Goal: Navigation & Orientation: Understand site structure

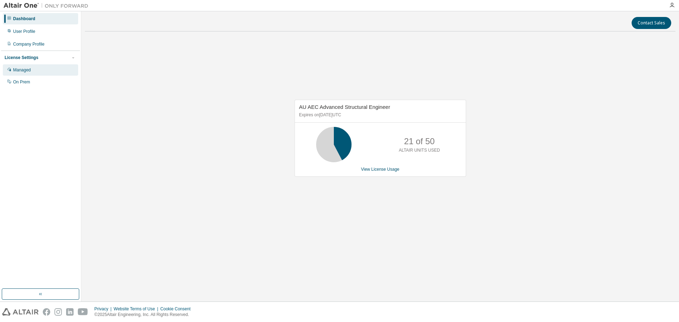
click at [21, 67] on div "Managed" at bounding box center [40, 69] width 75 height 11
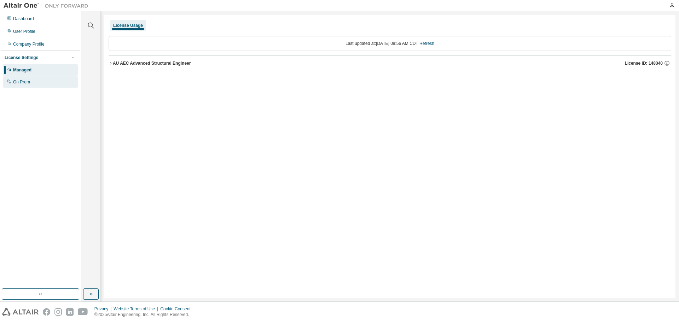
click at [22, 77] on div "On Prem" at bounding box center [40, 81] width 75 height 11
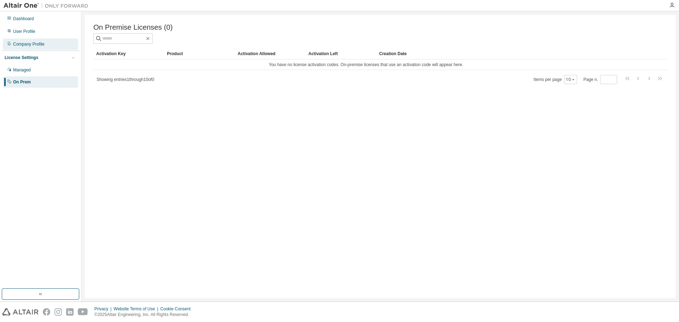
click at [27, 46] on div "Company Profile" at bounding box center [28, 44] width 31 height 6
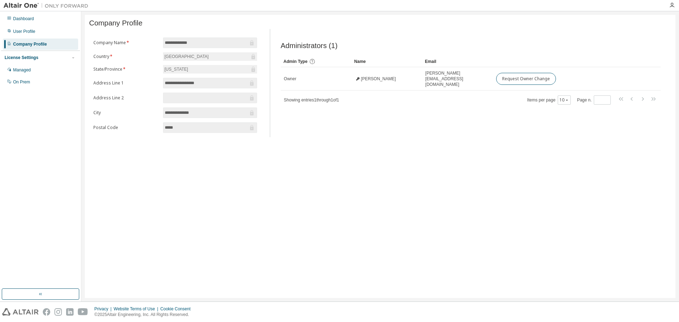
click at [21, 1] on div at bounding box center [46, 5] width 92 height 11
